Goal: Use online tool/utility

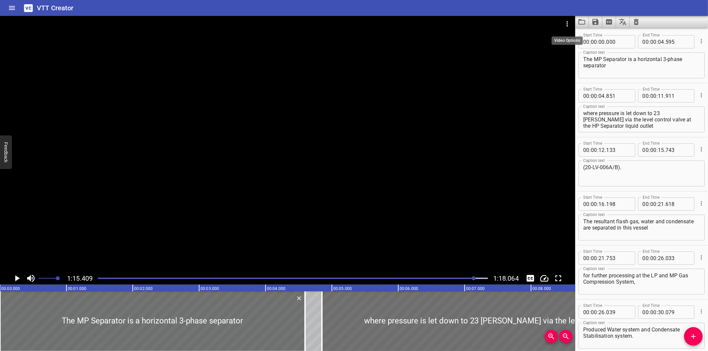
scroll to position [572, 0]
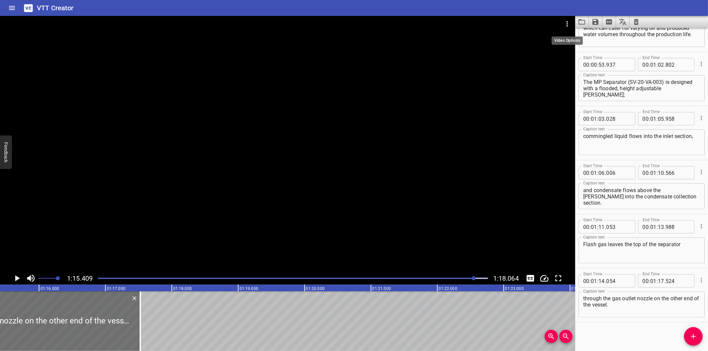
click at [568, 25] on icon "Video Options" at bounding box center [567, 24] width 8 height 8
click at [568, 25] on li "Select New Video File..." at bounding box center [592, 25] width 66 height 12
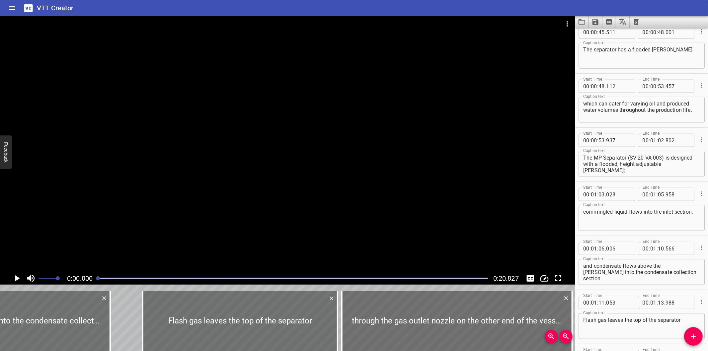
scroll to position [486, 0]
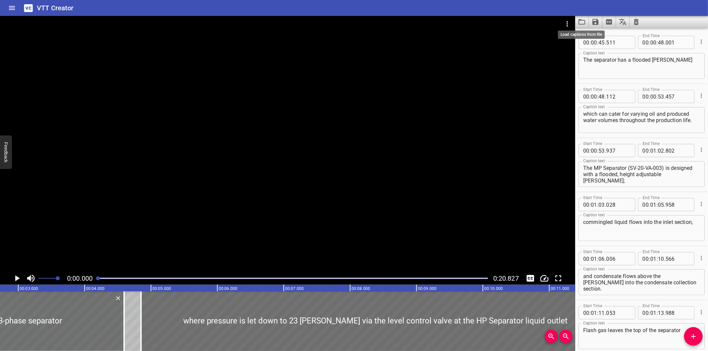
click at [583, 23] on icon "Load captions from file" at bounding box center [582, 22] width 8 height 8
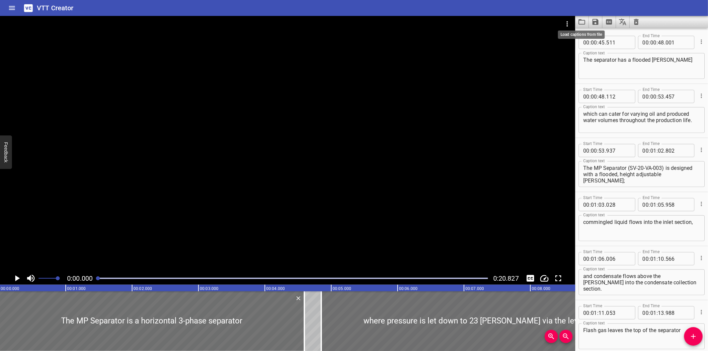
scroll to position [0, 0]
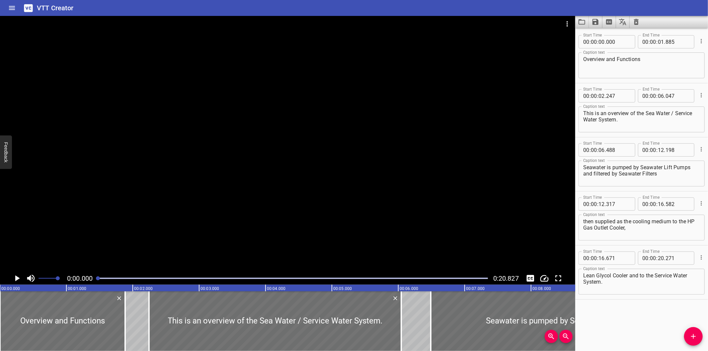
click at [269, 92] on div at bounding box center [287, 144] width 575 height 256
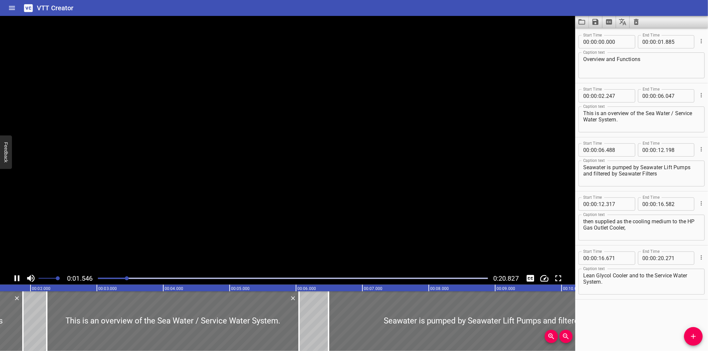
click at [269, 92] on video at bounding box center [287, 144] width 575 height 256
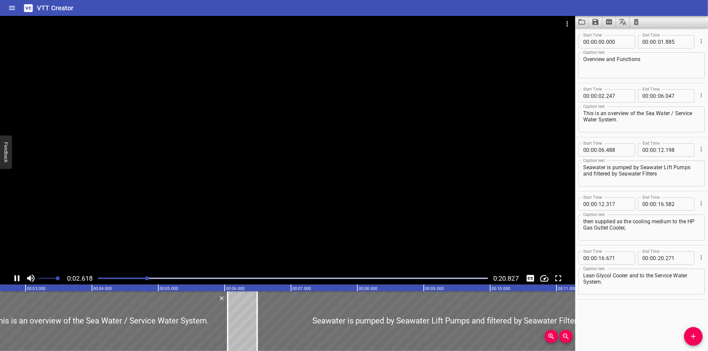
click at [203, 239] on div at bounding box center [287, 144] width 575 height 256
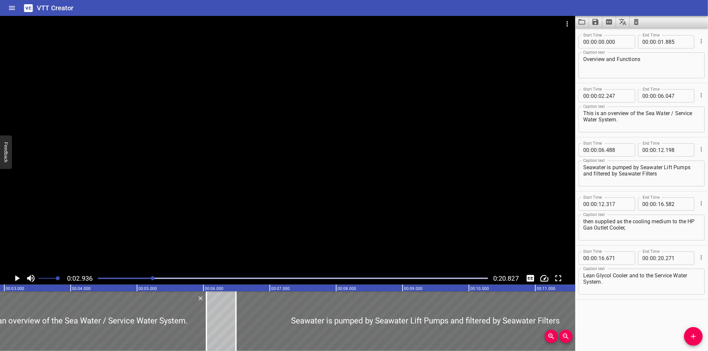
click at [622, 305] on div "Start Time 00 : 00 : 00 . 000 Start Time End Time 00 : 00 : 01 . 885 End Time C…" at bounding box center [641, 189] width 133 height 323
click at [570, 26] on icon "Video Options" at bounding box center [567, 24] width 8 height 8
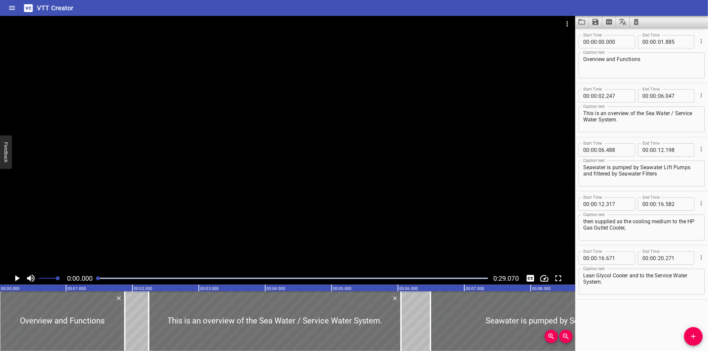
scroll to position [0, 0]
click at [583, 22] on icon "Load captions from file" at bounding box center [582, 22] width 8 height 8
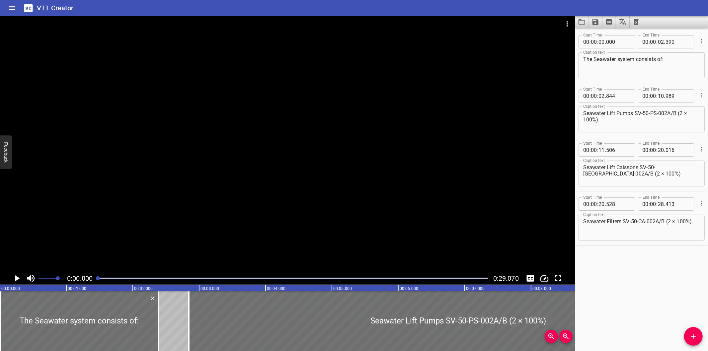
click at [649, 285] on div "Start Time 00 : 00 : 00 . 000 Start Time End Time 00 : 00 : 02 . 390 End Time C…" at bounding box center [641, 189] width 133 height 323
drag, startPoint x: 616, startPoint y: 301, endPoint x: 602, endPoint y: 293, distance: 16.5
click at [616, 301] on div "Start Time 00 : 00 : 00 . 000 Start Time End Time 00 : 00 : 02 . 390 End Time C…" at bounding box center [641, 189] width 133 height 323
